Goal: Task Accomplishment & Management: Use online tool/utility

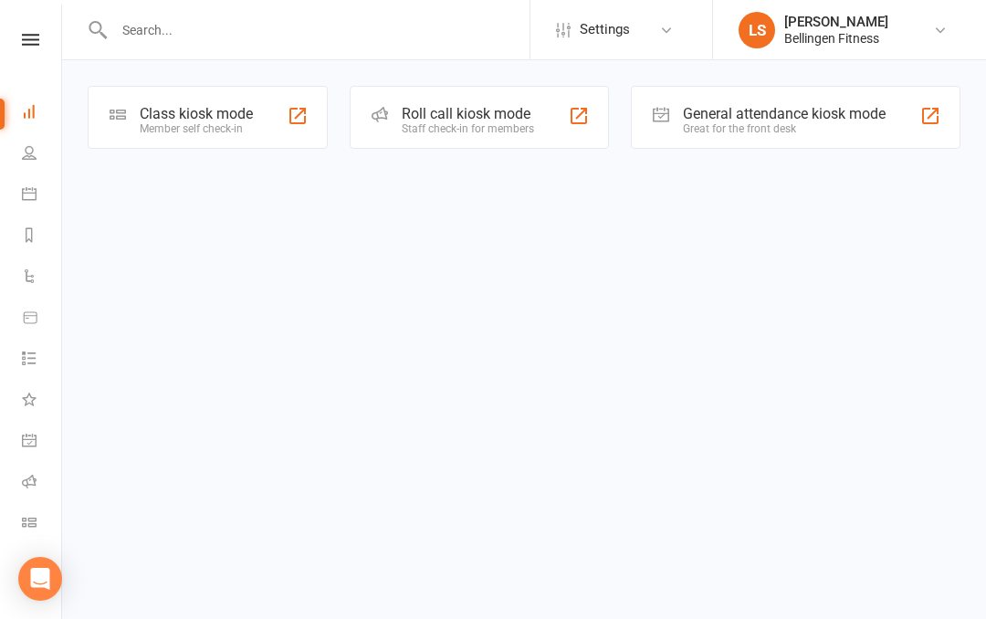
click at [30, 36] on icon at bounding box center [30, 40] width 17 height 12
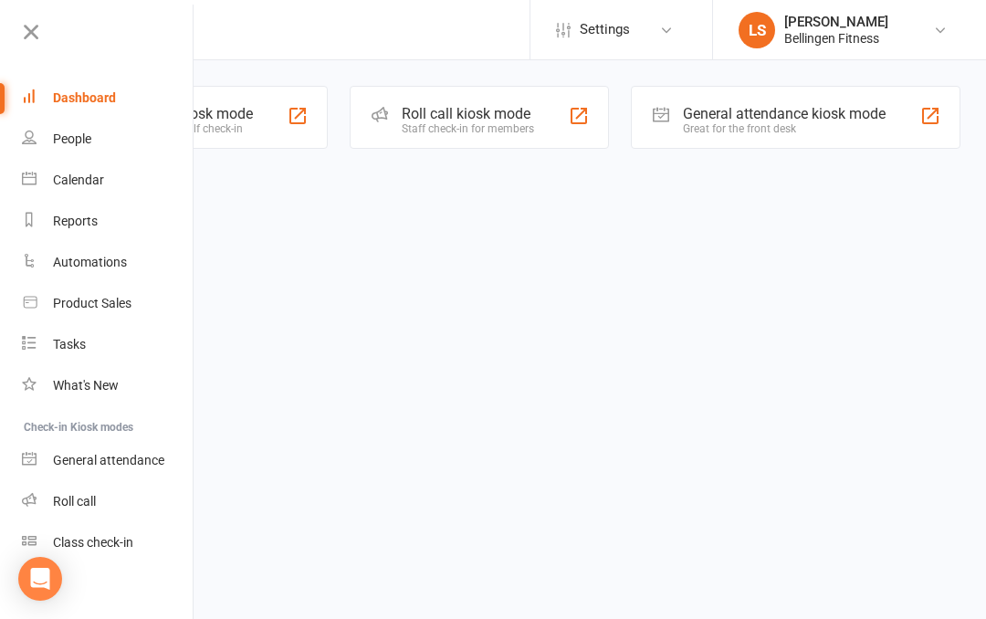
click at [138, 456] on div "General attendance" at bounding box center [108, 460] width 111 height 15
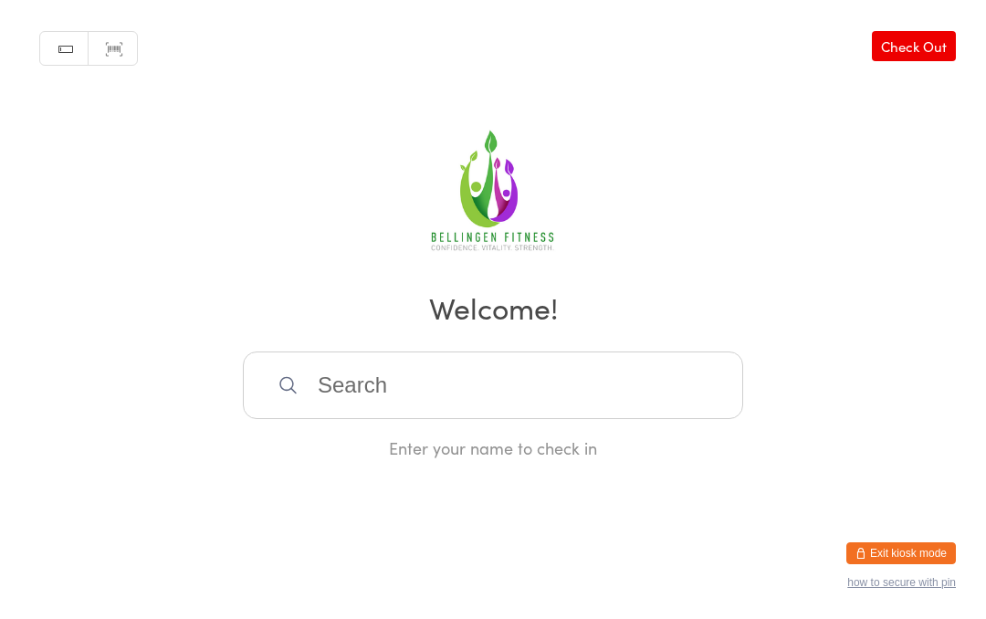
click at [439, 389] on input "search" at bounding box center [493, 386] width 500 height 68
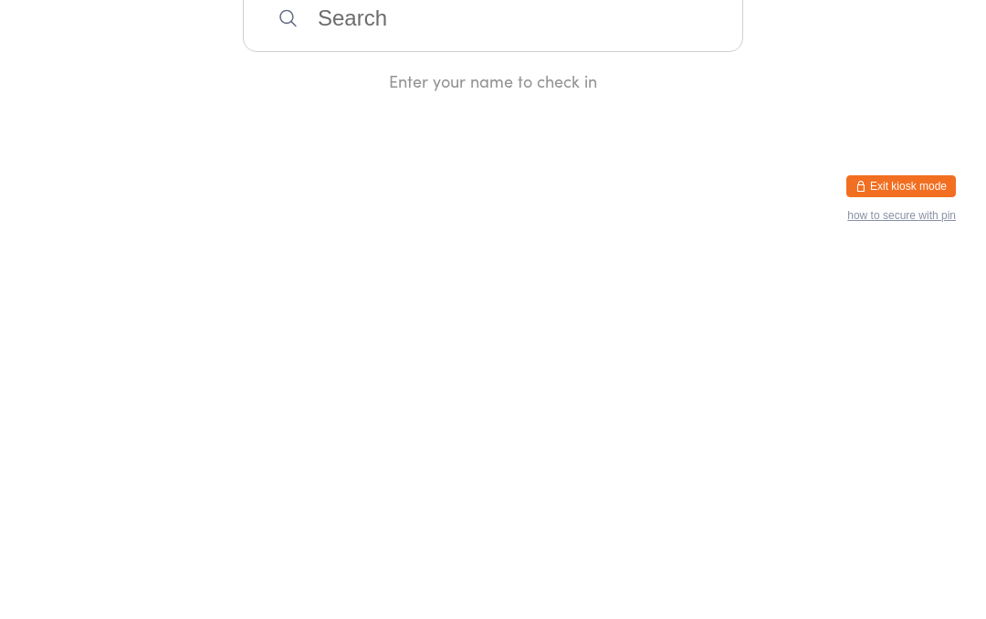
click at [485, 352] on input "search" at bounding box center [493, 386] width 500 height 68
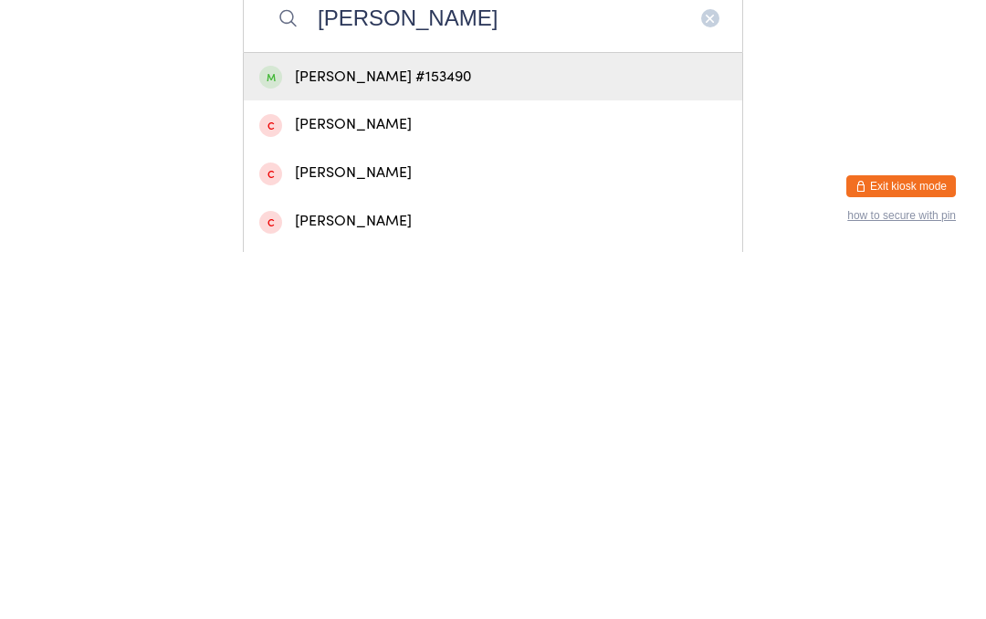
type input "Patrick yeates"
click at [544, 420] on div "Patrick Yeates #153490" at bounding box center [493, 444] width 499 height 48
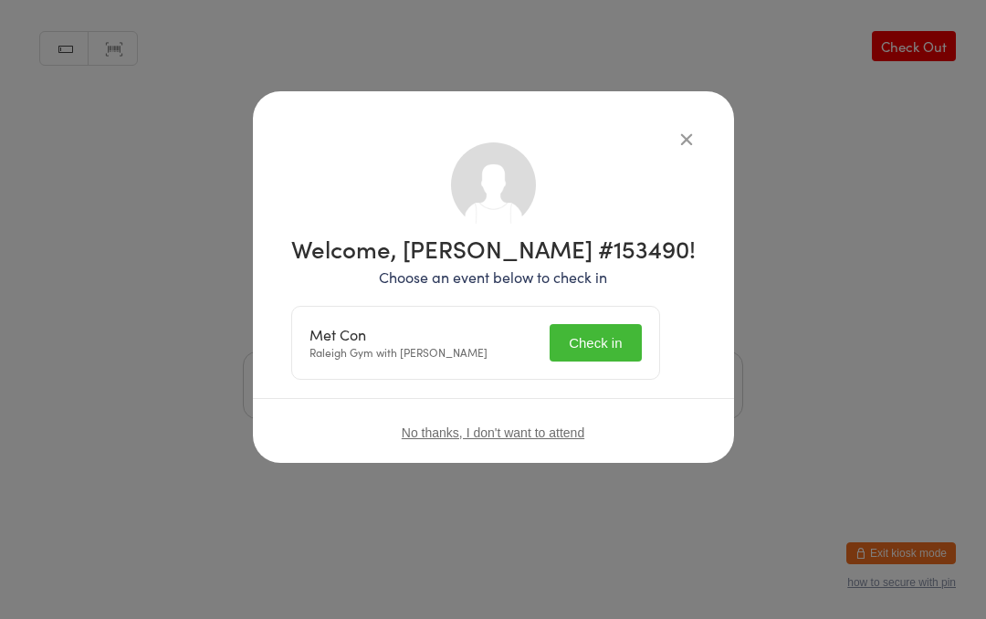
click at [621, 332] on button "Check in" at bounding box center [595, 342] width 91 height 37
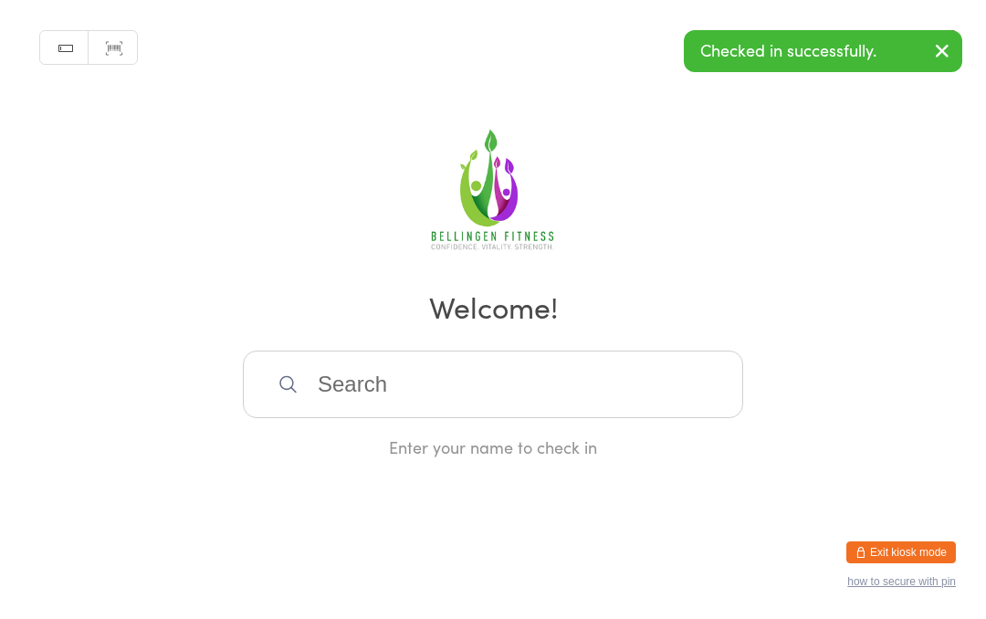
click at [434, 387] on input "search" at bounding box center [493, 386] width 500 height 68
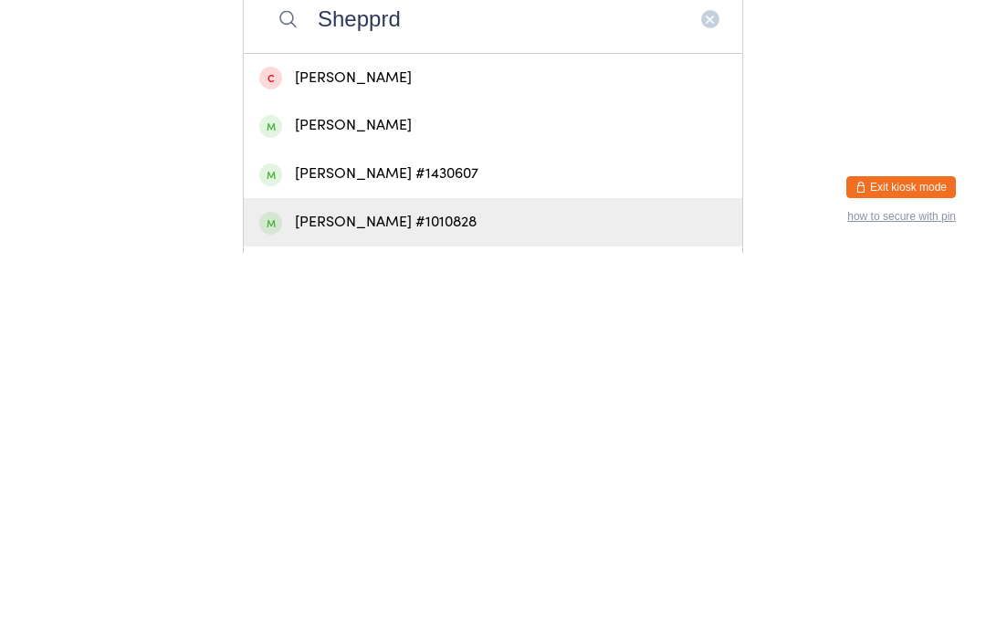
type input "Shepprd"
click at [428, 576] on div "Nicholas Sheppard #1010828" at bounding box center [493, 588] width 468 height 25
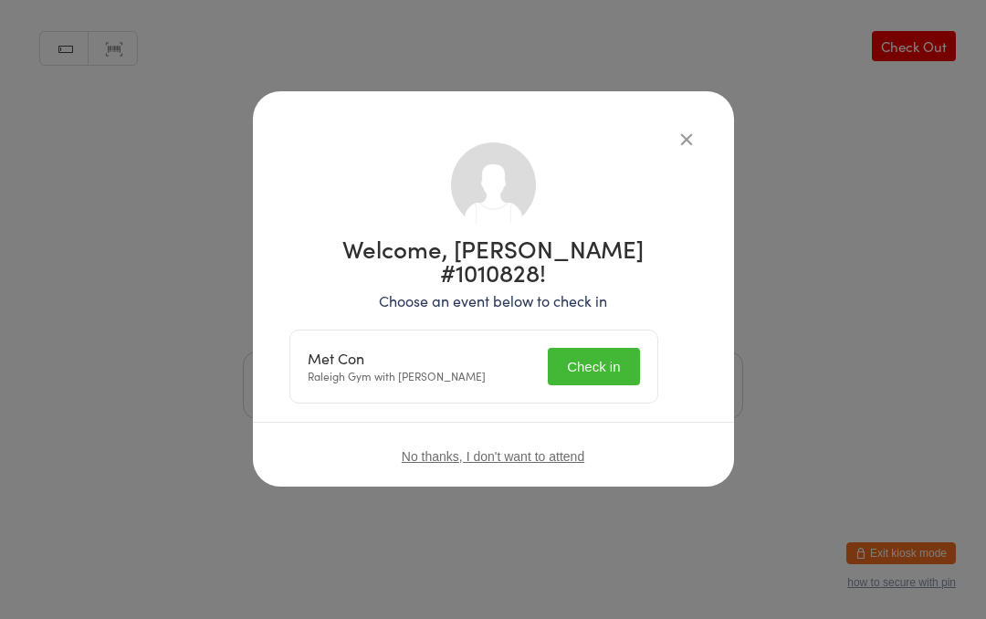
click at [598, 357] on button "Check in" at bounding box center [593, 366] width 91 height 37
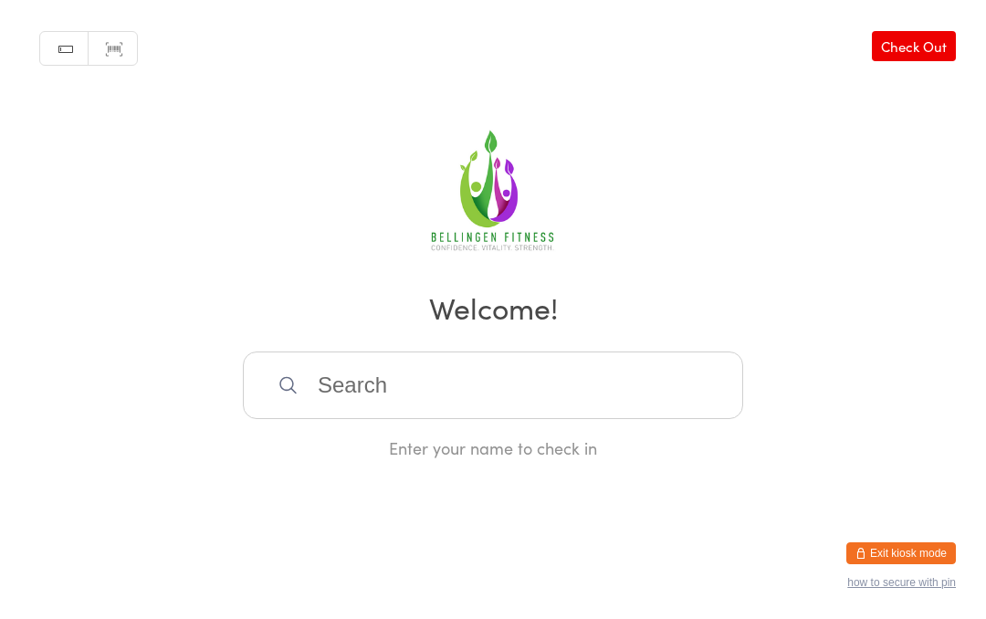
click at [426, 398] on input "search" at bounding box center [493, 386] width 500 height 68
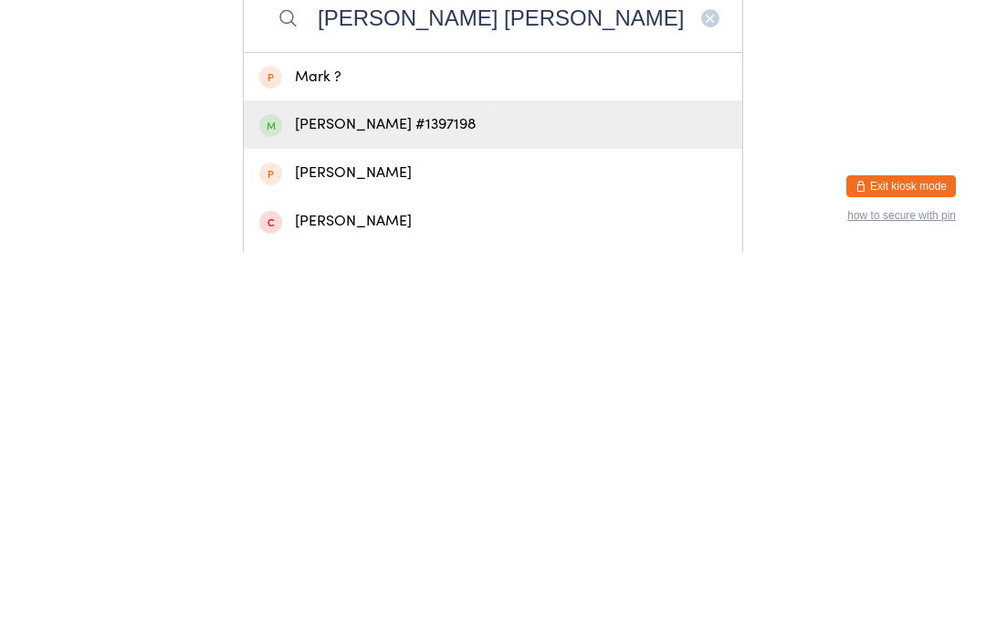
type input "Emily mark"
click at [324, 479] on div "Emily Markwell #1397198" at bounding box center [493, 491] width 468 height 25
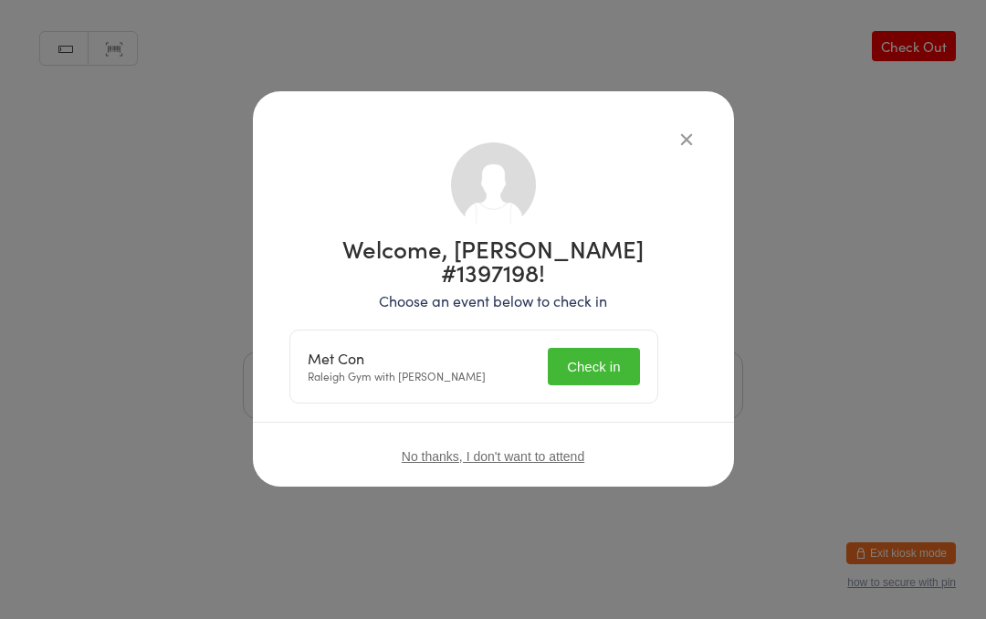
click at [622, 348] on button "Check in" at bounding box center [593, 366] width 91 height 37
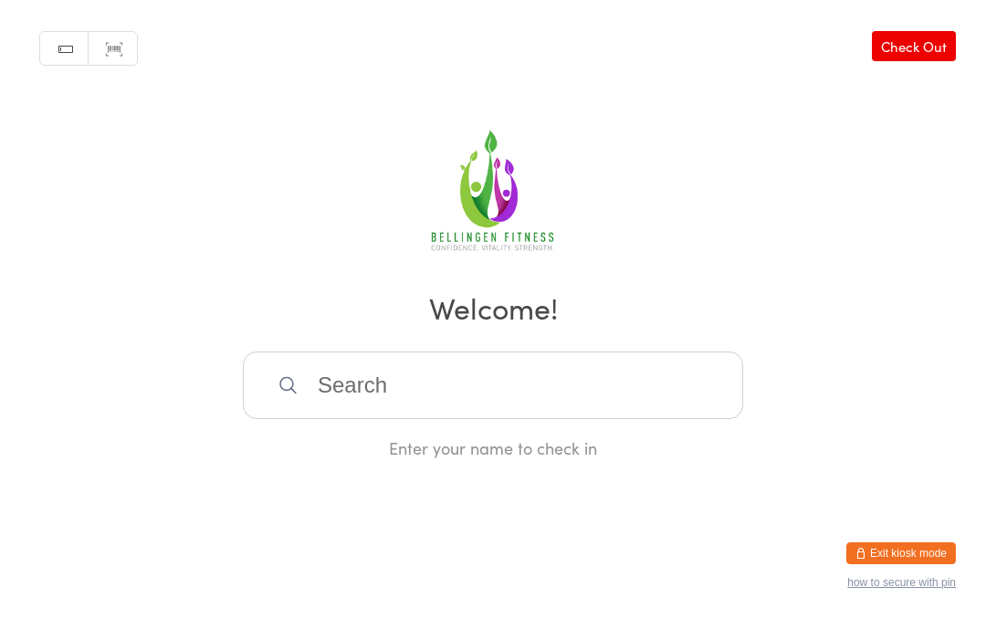
click at [496, 395] on input "search" at bounding box center [493, 386] width 500 height 68
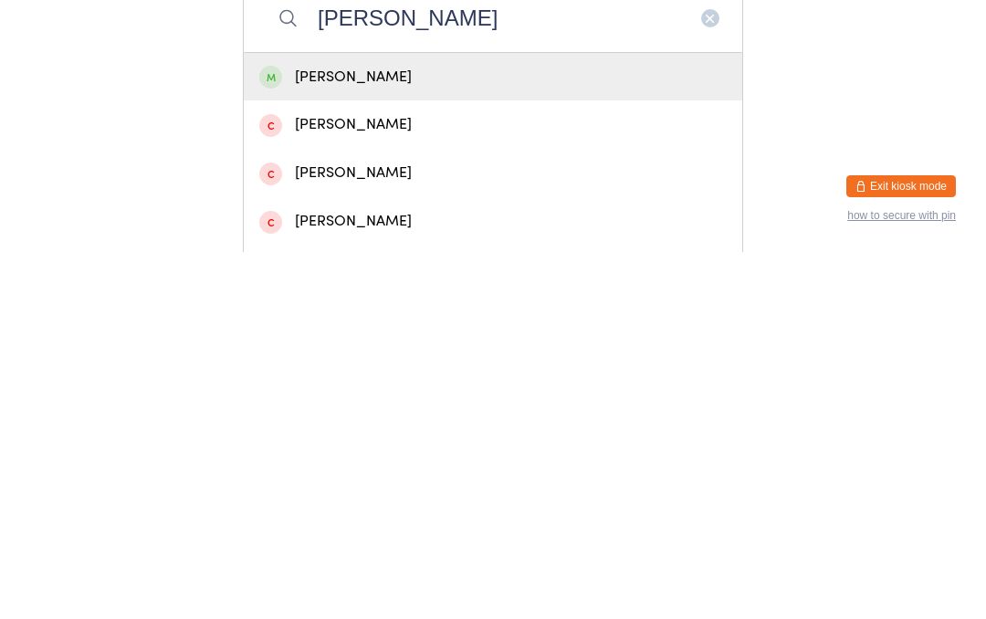
type input "Julian"
click at [438, 432] on div "Julian White" at bounding box center [493, 444] width 468 height 25
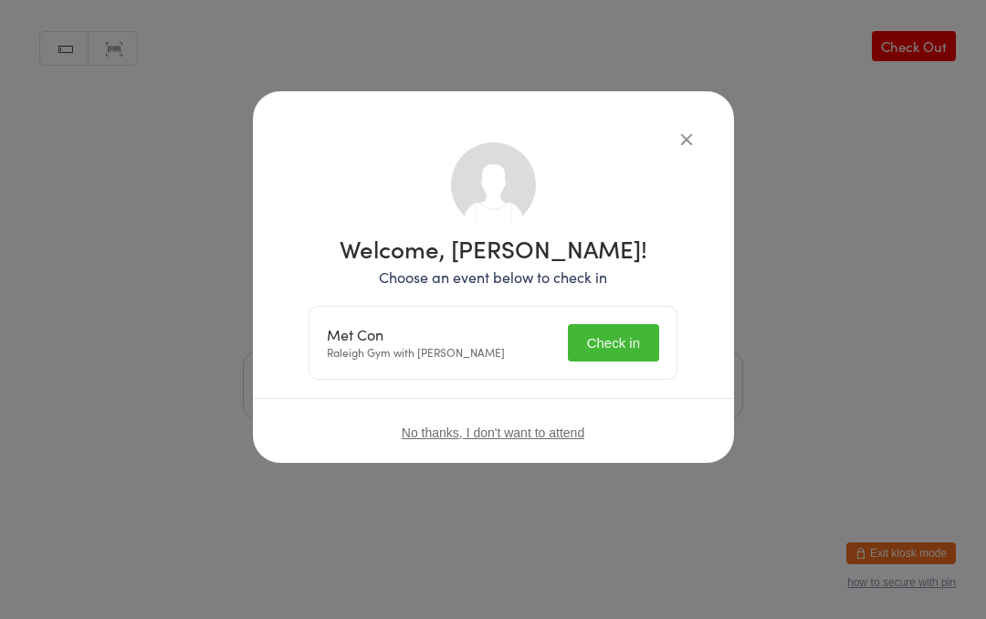
click at [626, 341] on button "Check in" at bounding box center [613, 342] width 91 height 37
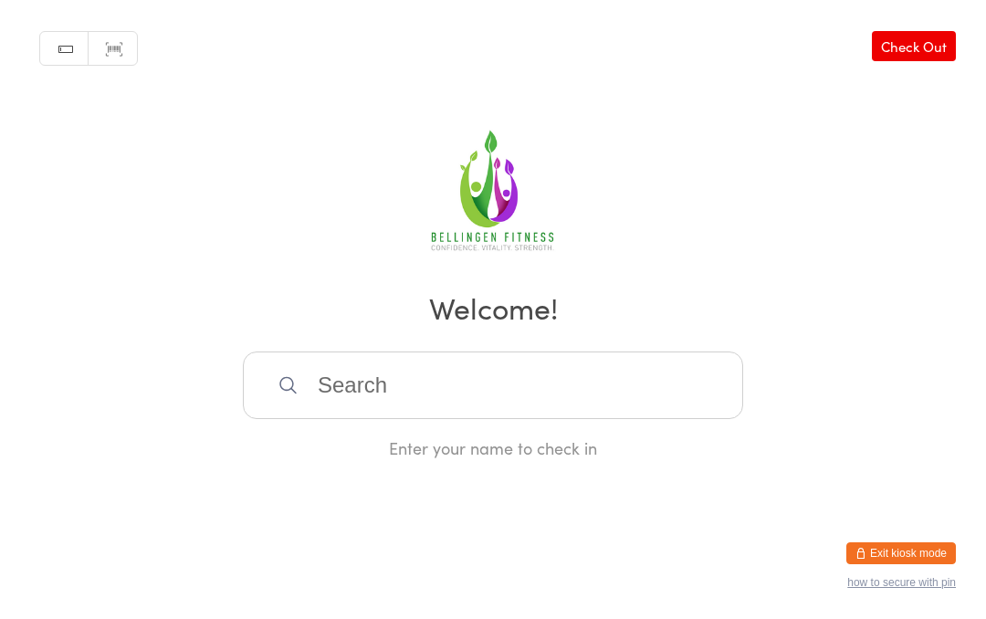
click at [341, 406] on input "search" at bounding box center [493, 386] width 500 height 68
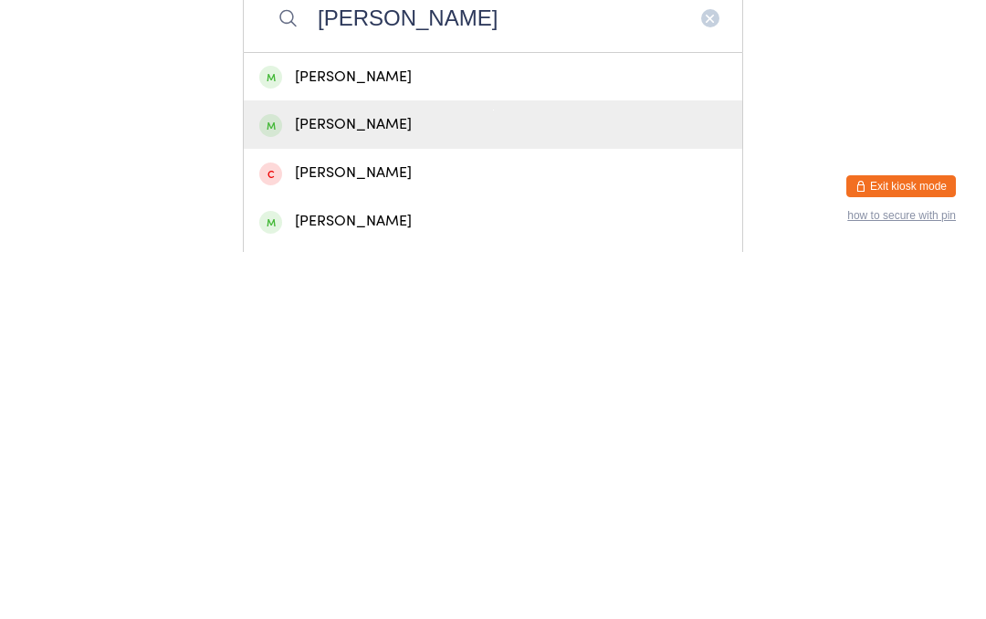
type input "Carol p"
click at [331, 479] on div "Carol Pullen" at bounding box center [493, 491] width 468 height 25
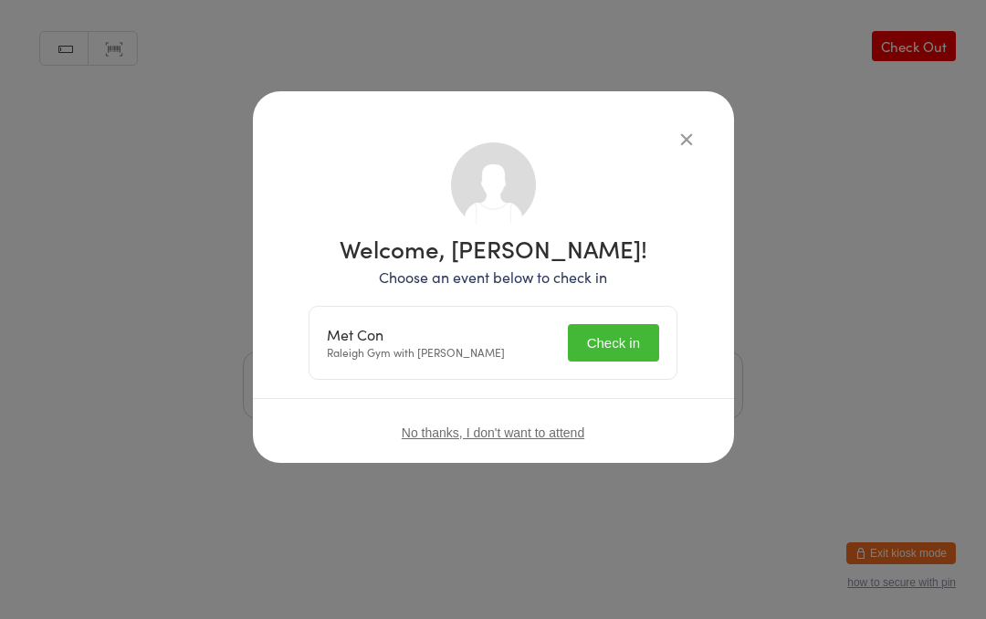
click at [605, 332] on button "Check in" at bounding box center [613, 342] width 91 height 37
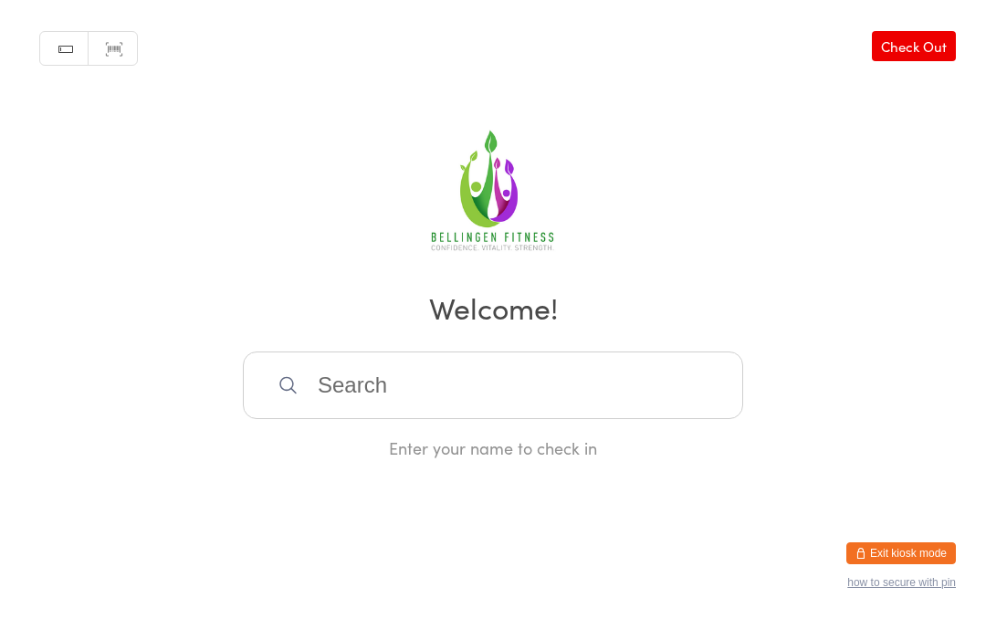
click at [582, 419] on input "search" at bounding box center [493, 386] width 500 height 68
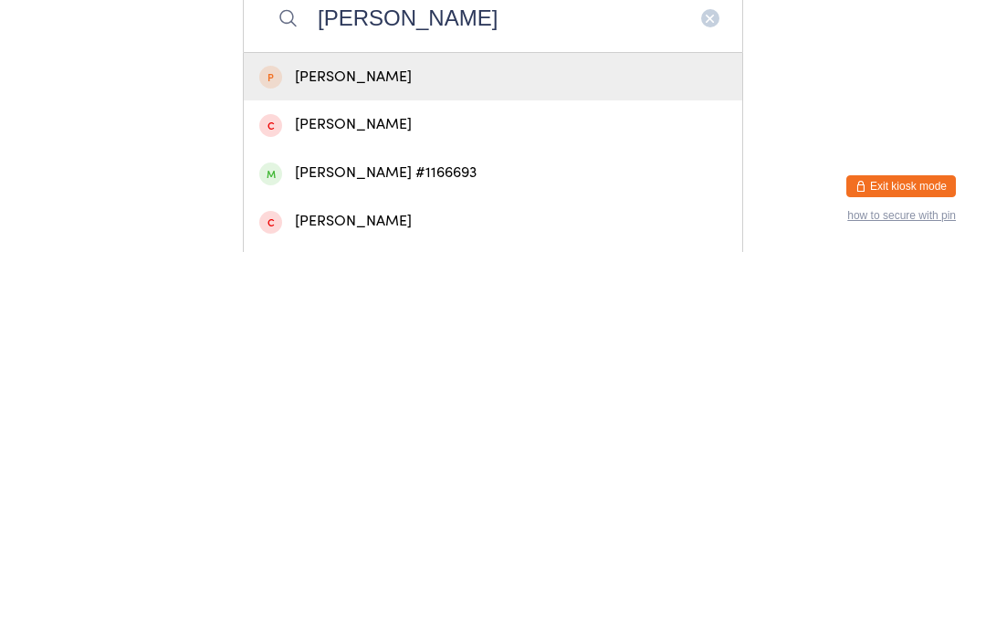
type input "Stella r"
click at [489, 516] on div "Stella Robinson #1166693" at bounding box center [493, 540] width 499 height 48
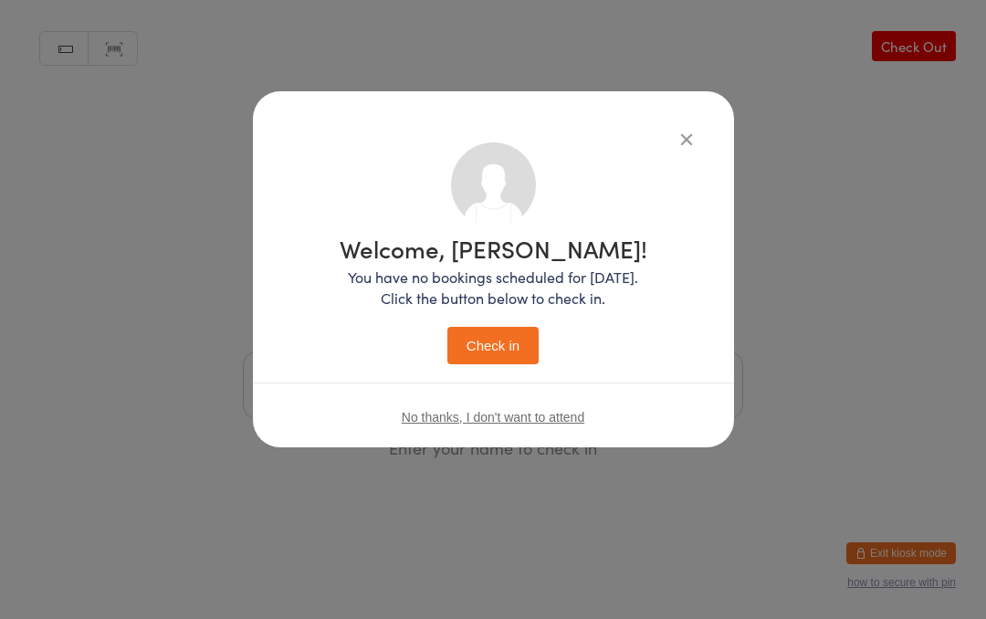
click at [527, 356] on button "Check in" at bounding box center [492, 345] width 91 height 37
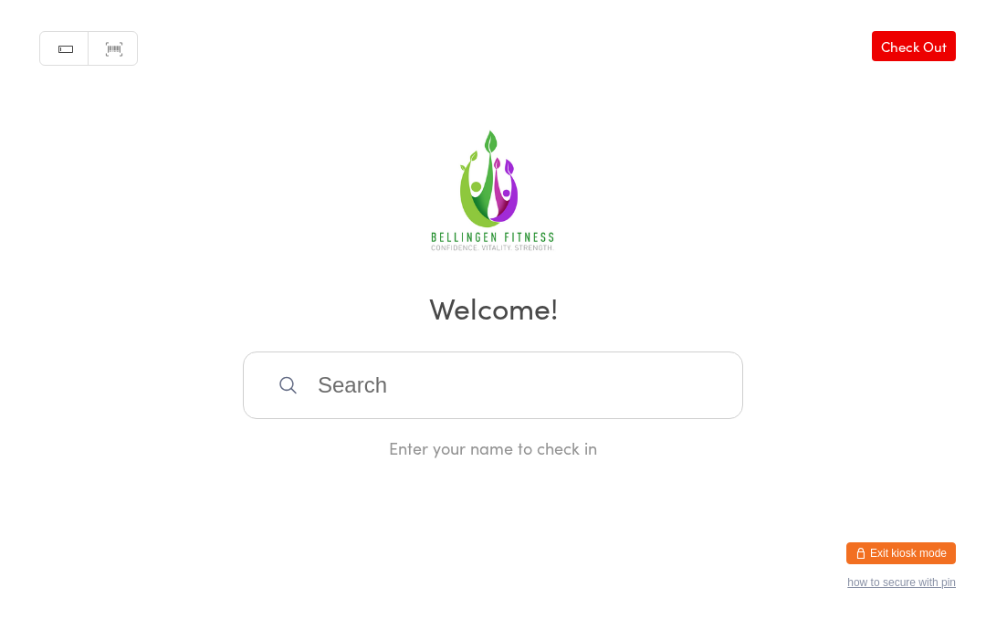
click at [381, 393] on input "search" at bounding box center [493, 386] width 500 height 68
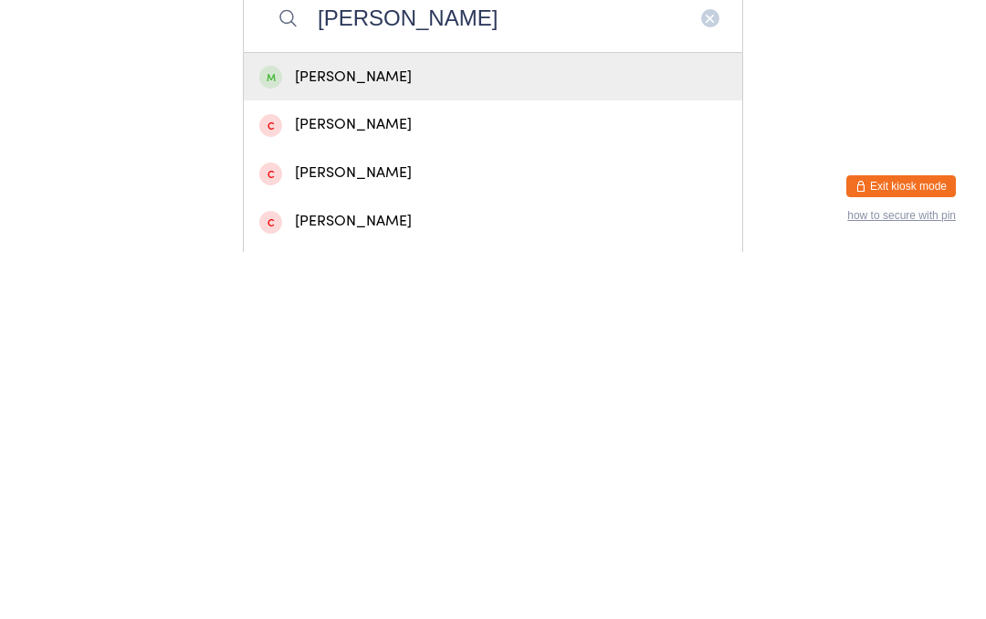
type input "Dave"
click at [471, 432] on div "Dave Warr" at bounding box center [493, 444] width 468 height 25
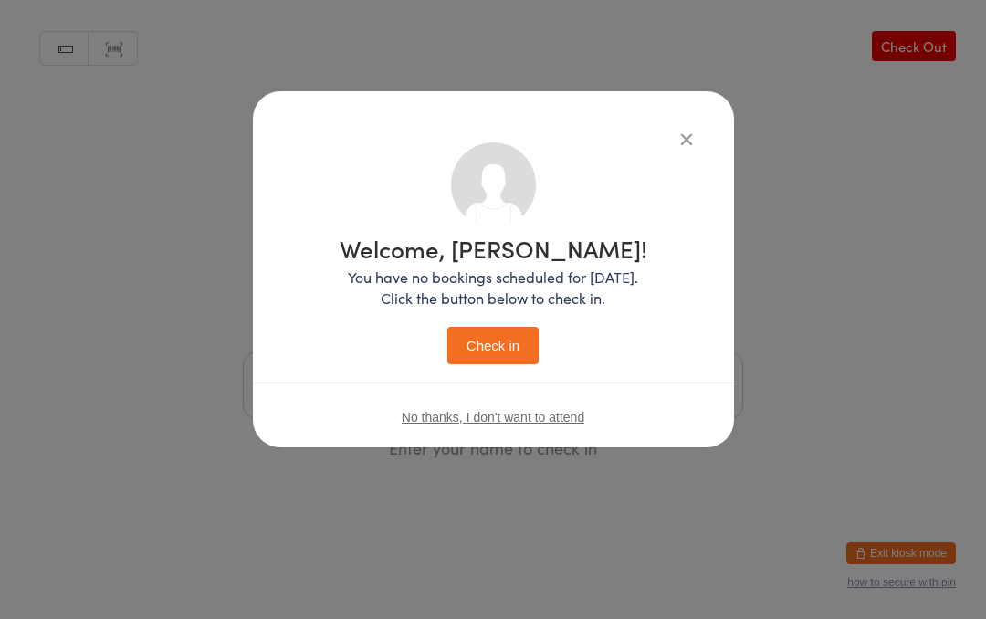
click at [492, 337] on button "Check in" at bounding box center [492, 345] width 91 height 37
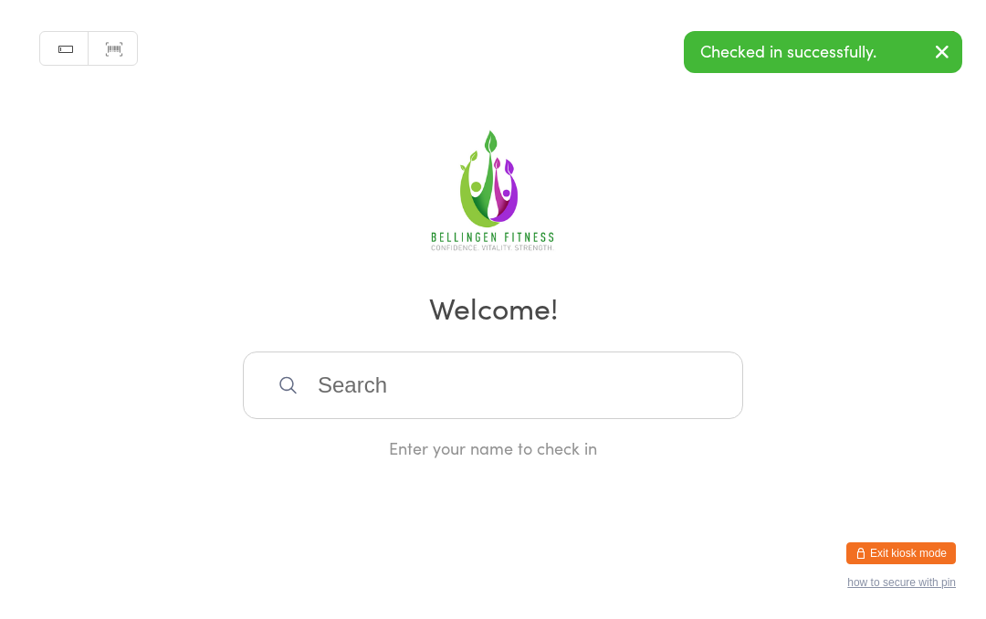
click at [506, 377] on input "search" at bounding box center [493, 386] width 500 height 68
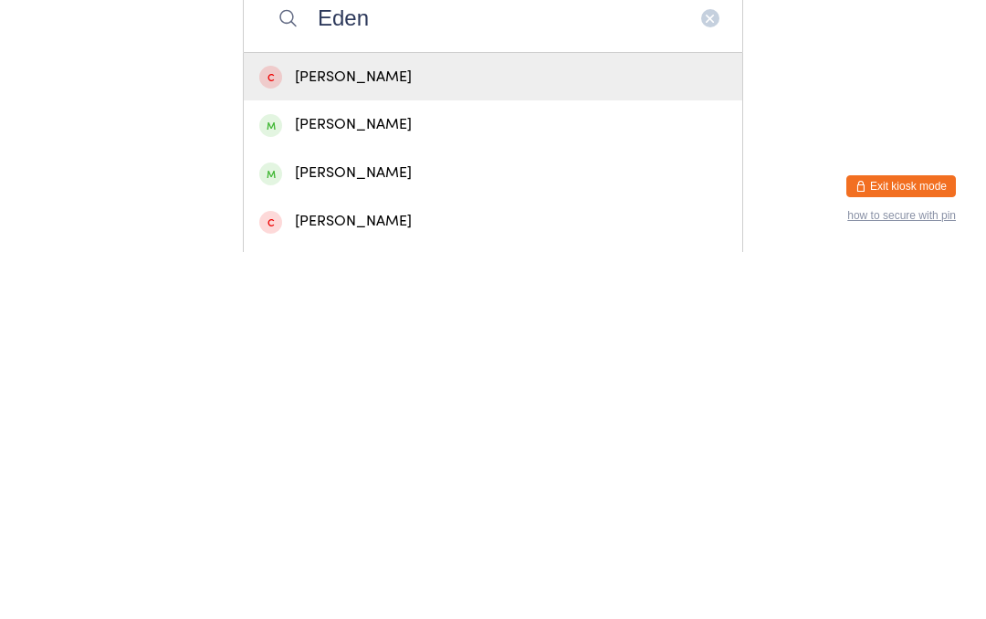
type input "Eden"
click at [376, 516] on div "Eden BARADINSKY" at bounding box center [493, 540] width 499 height 48
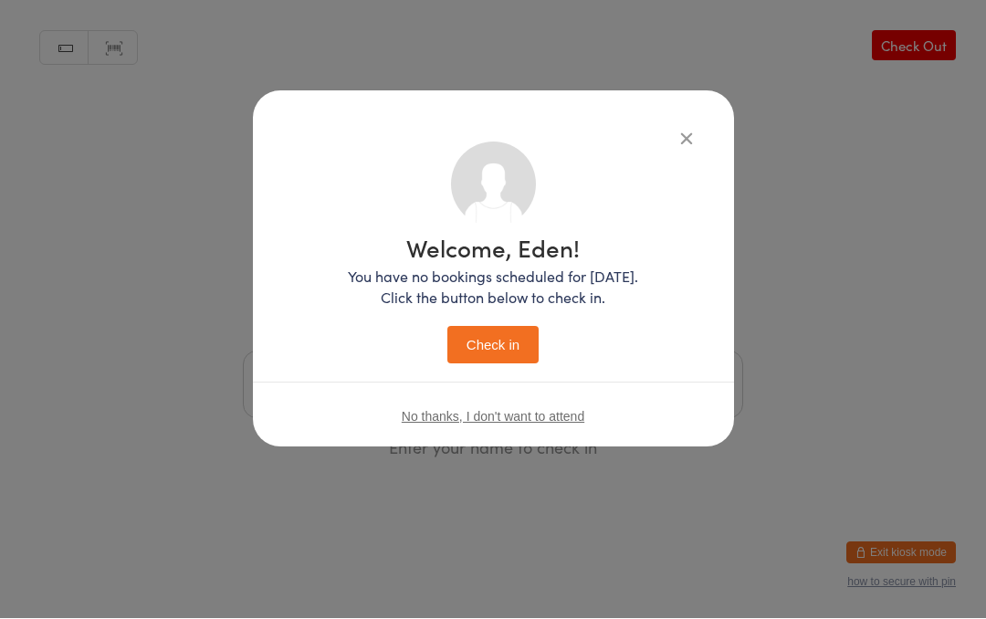
click at [492, 346] on button "Check in" at bounding box center [492, 345] width 91 height 37
